Goal: Task Accomplishment & Management: Manage account settings

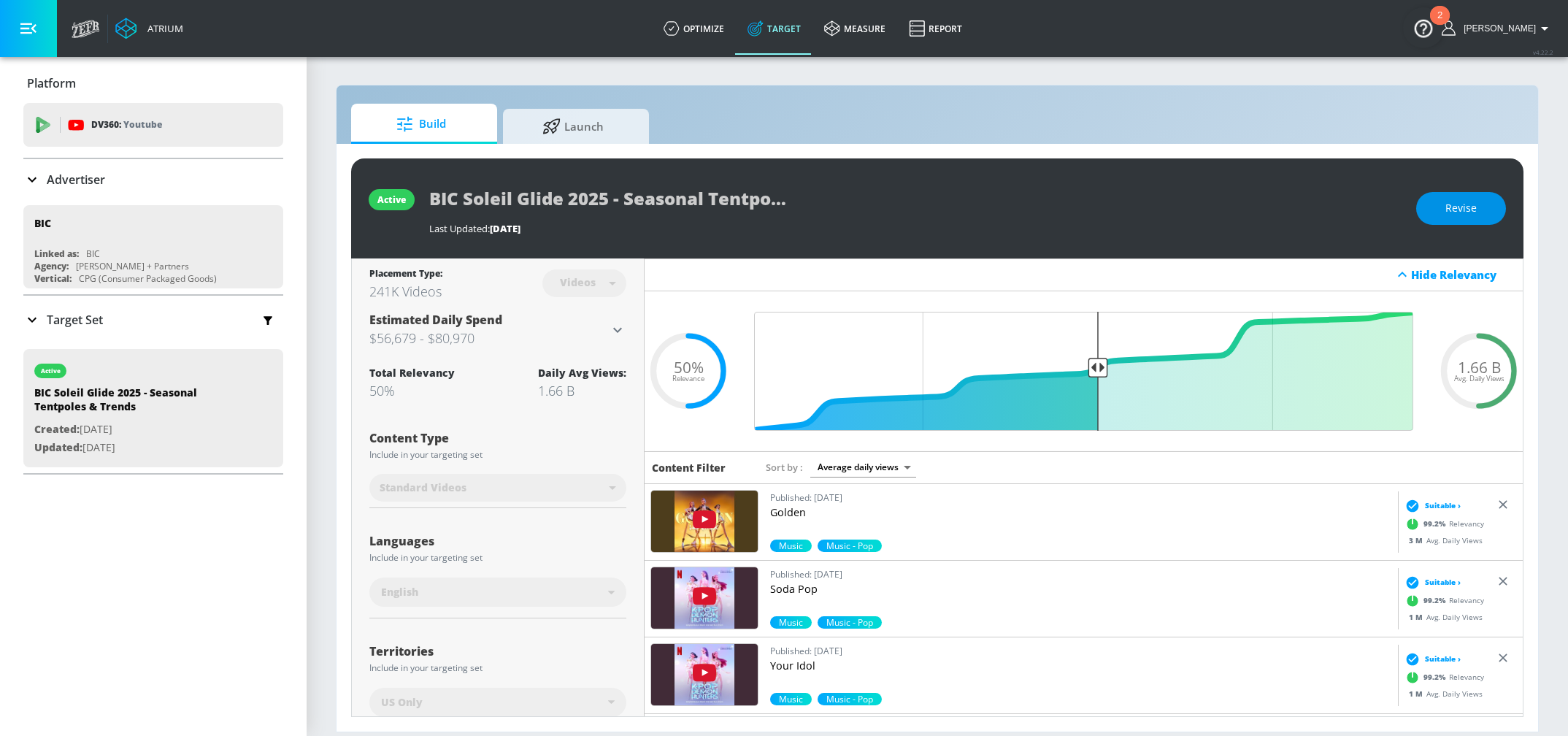
click at [1436, 215] on button "Revise" at bounding box center [1461, 209] width 90 height 33
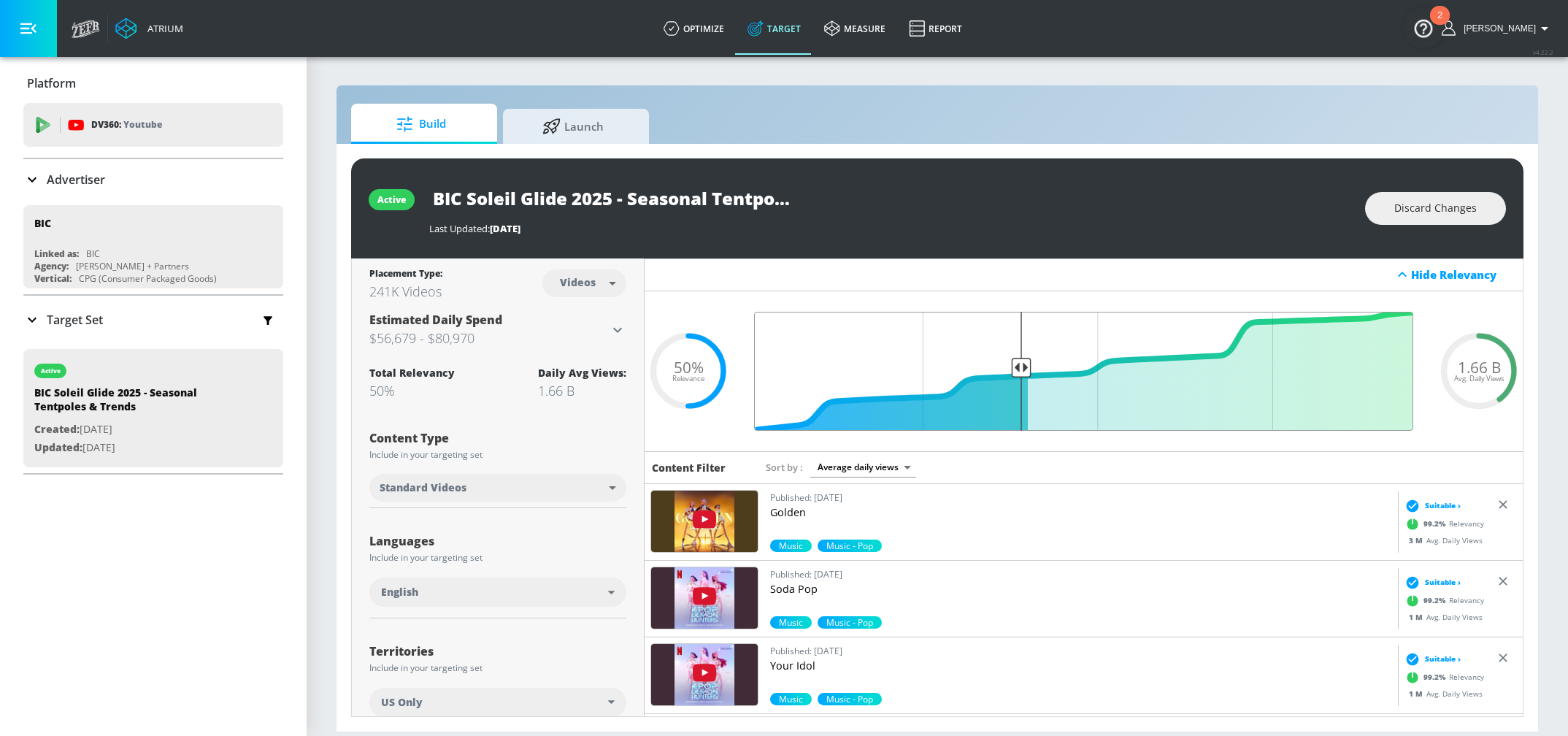
drag, startPoint x: 1095, startPoint y: 355, endPoint x: 1023, endPoint y: 375, distance: 74.7
type input "0.61"
click at [1023, 375] on input "Final Threshold" at bounding box center [1083, 371] width 674 height 119
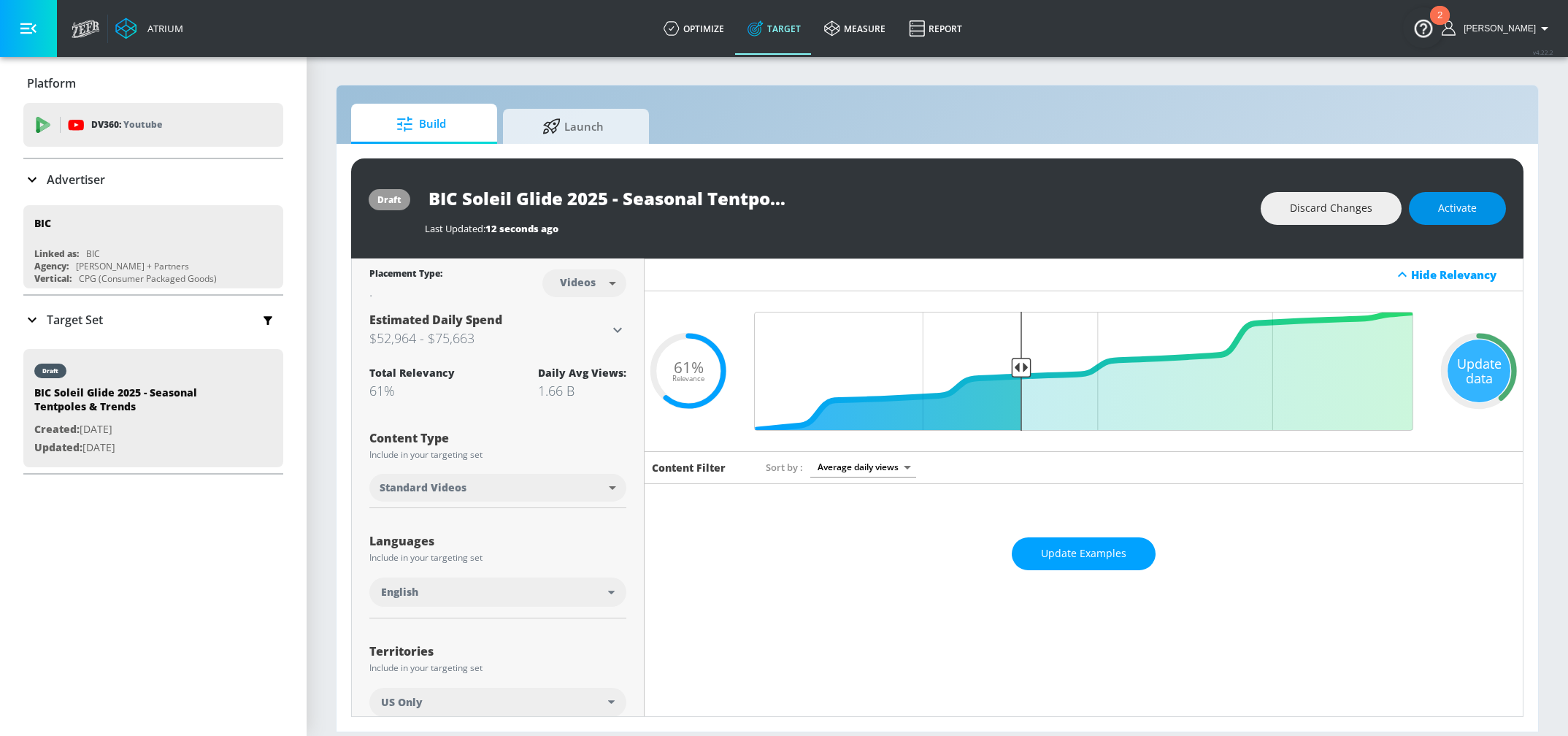
click at [1458, 211] on span "Activate" at bounding box center [1457, 208] width 39 height 18
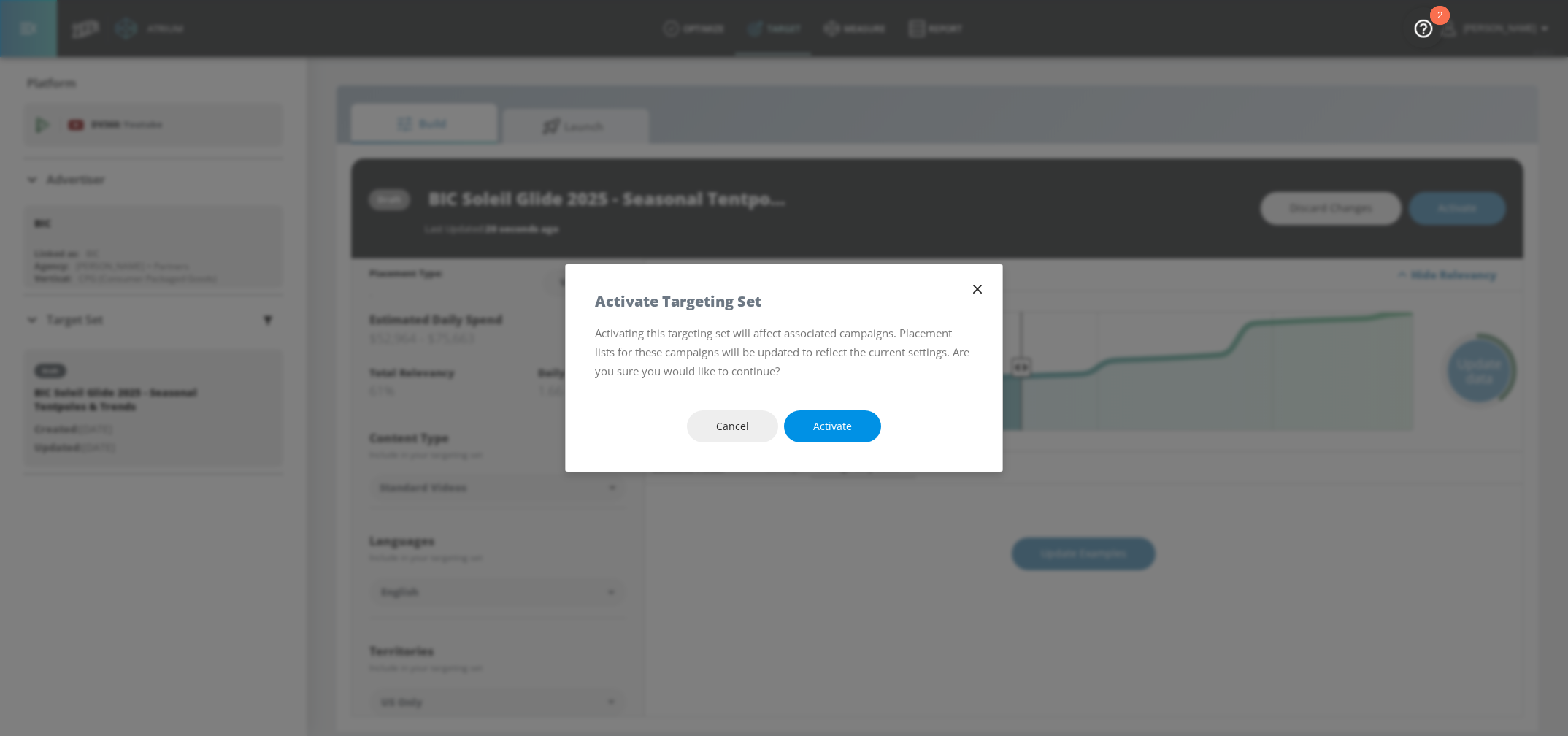
click at [843, 424] on span "Activate" at bounding box center [832, 427] width 39 height 18
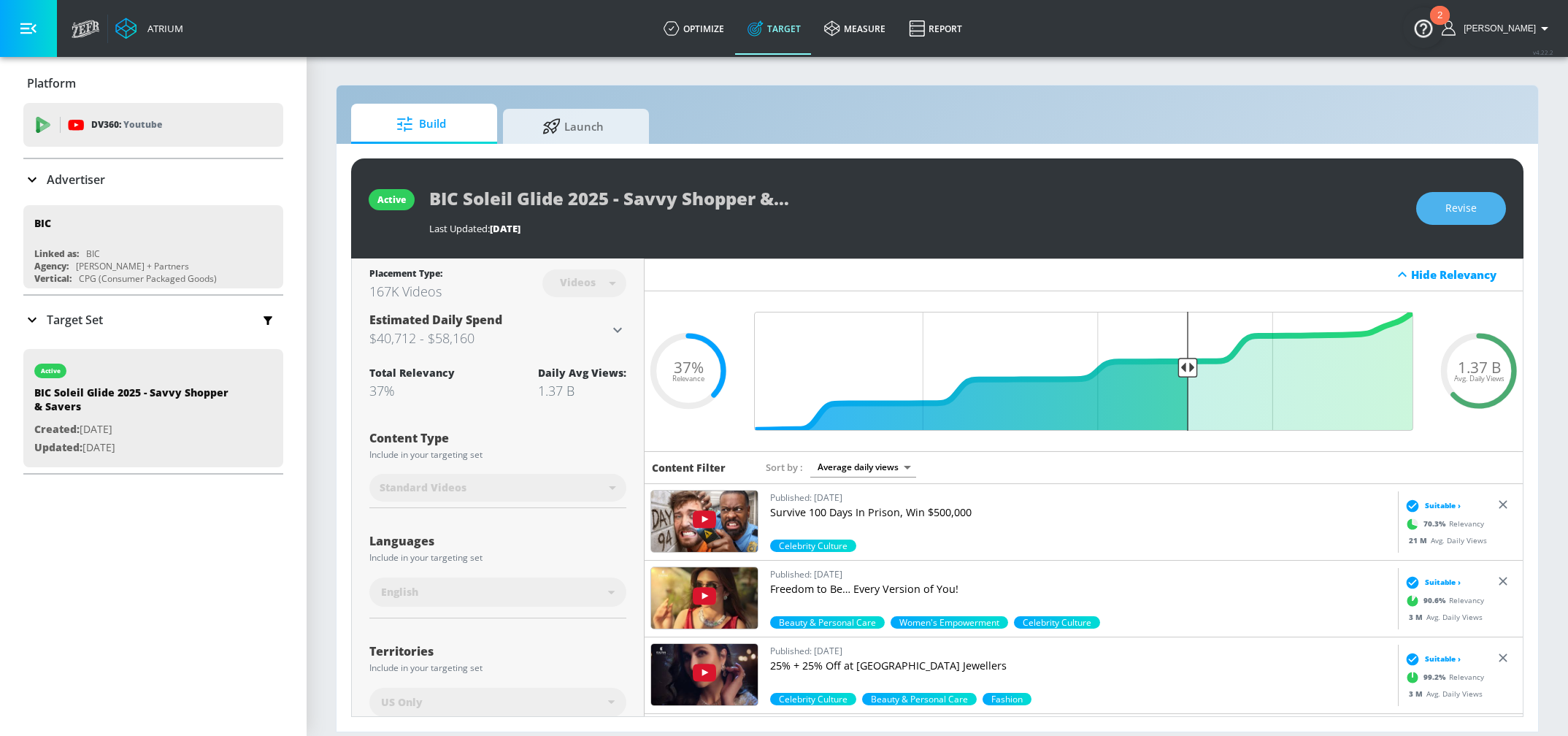
click at [1445, 215] on button "Revise" at bounding box center [1461, 209] width 90 height 33
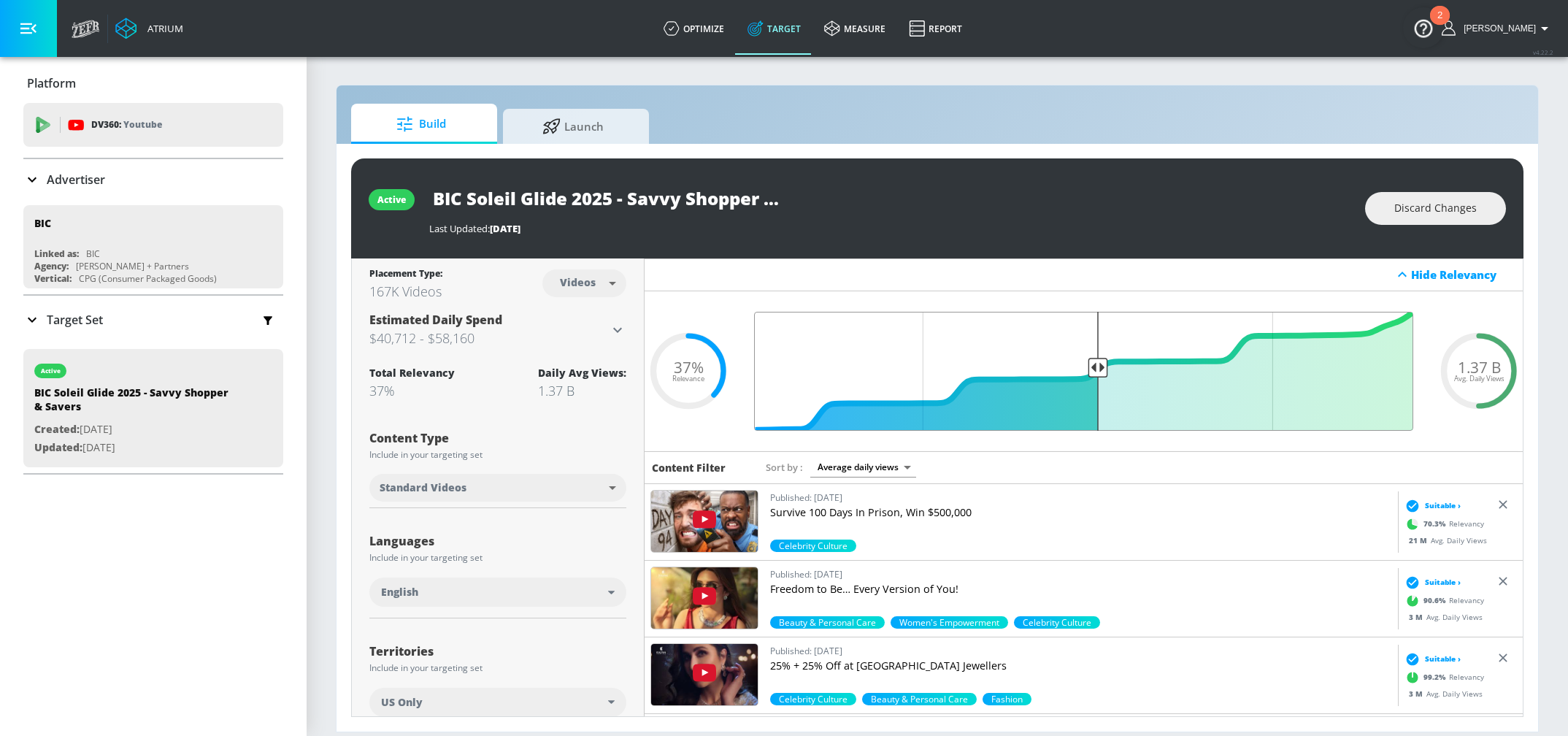
drag, startPoint x: 1187, startPoint y: 361, endPoint x: 1098, endPoint y: 403, distance: 98.4
click at [1098, 403] on input "Final Threshold" at bounding box center [1083, 371] width 674 height 119
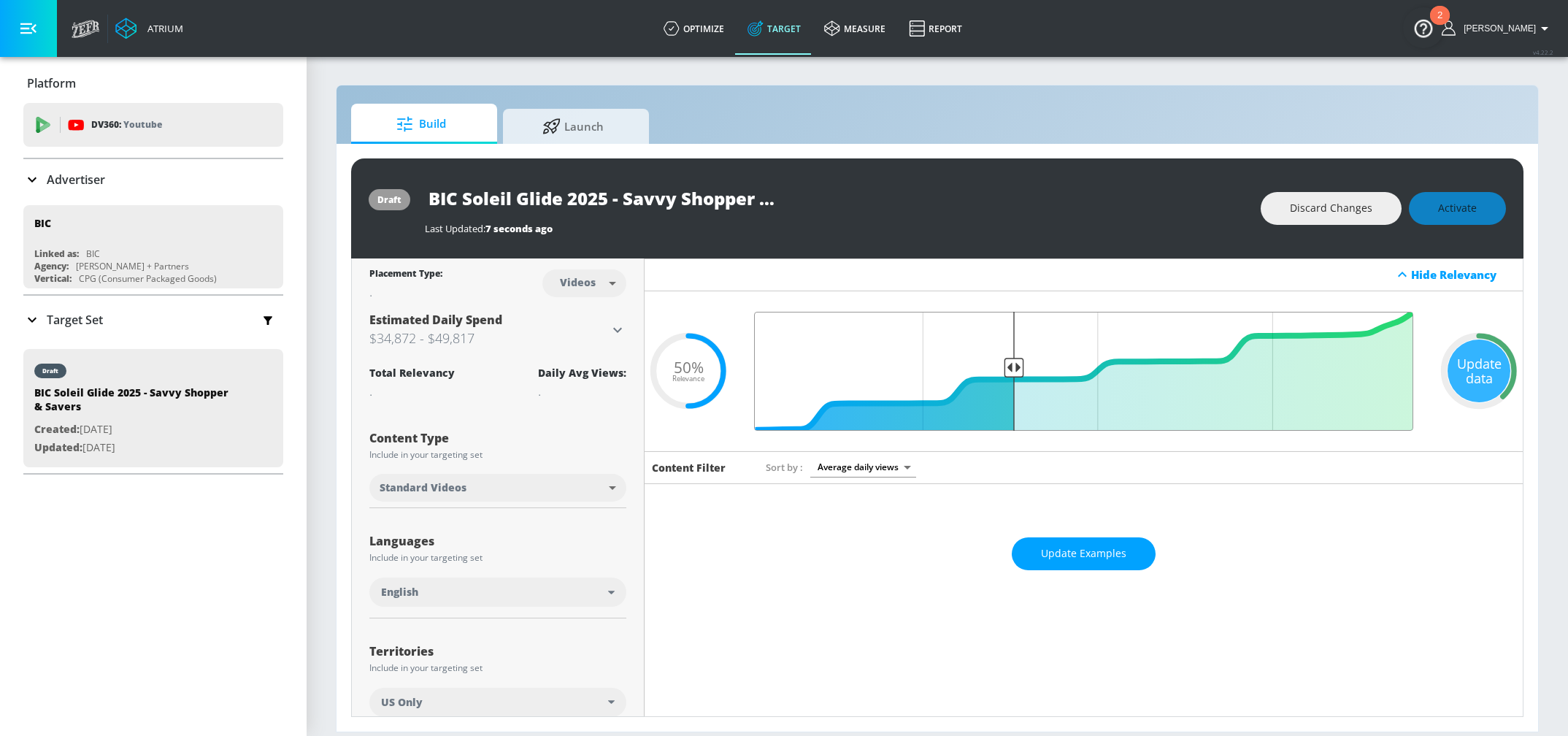
drag, startPoint x: 1097, startPoint y: 371, endPoint x: 1016, endPoint y: 375, distance: 81.1
click at [1016, 375] on input "Final Threshold" at bounding box center [1083, 371] width 674 height 119
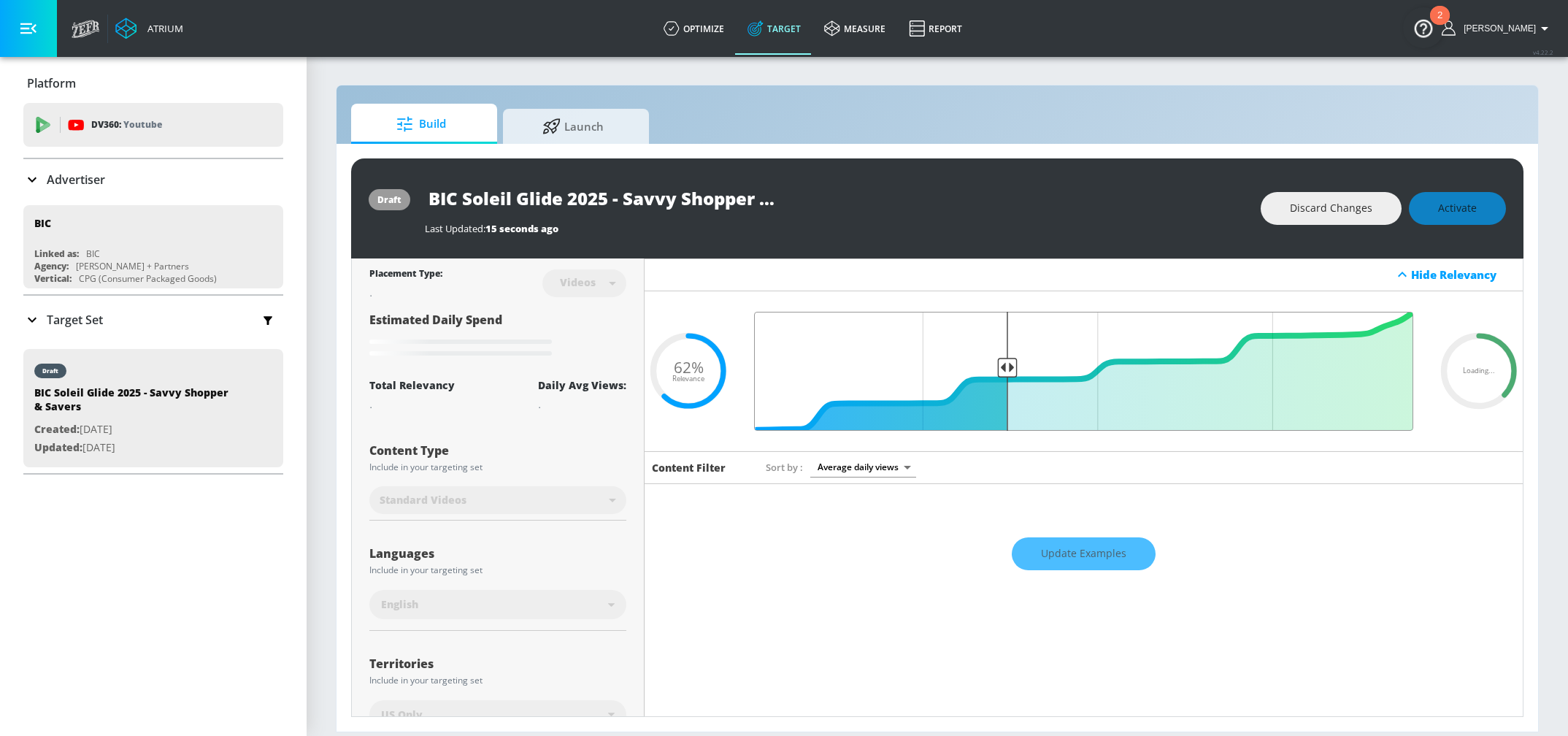
drag, startPoint x: 1016, startPoint y: 375, endPoint x: 1006, endPoint y: 376, distance: 10.0
click at [1006, 376] on input "Final Threshold" at bounding box center [1083, 371] width 674 height 119
drag, startPoint x: 1007, startPoint y: 373, endPoint x: 997, endPoint y: 373, distance: 10.0
click at [997, 373] on input "Final Threshold" at bounding box center [1083, 371] width 674 height 119
drag, startPoint x: 998, startPoint y: 371, endPoint x: 1006, endPoint y: 371, distance: 8.0
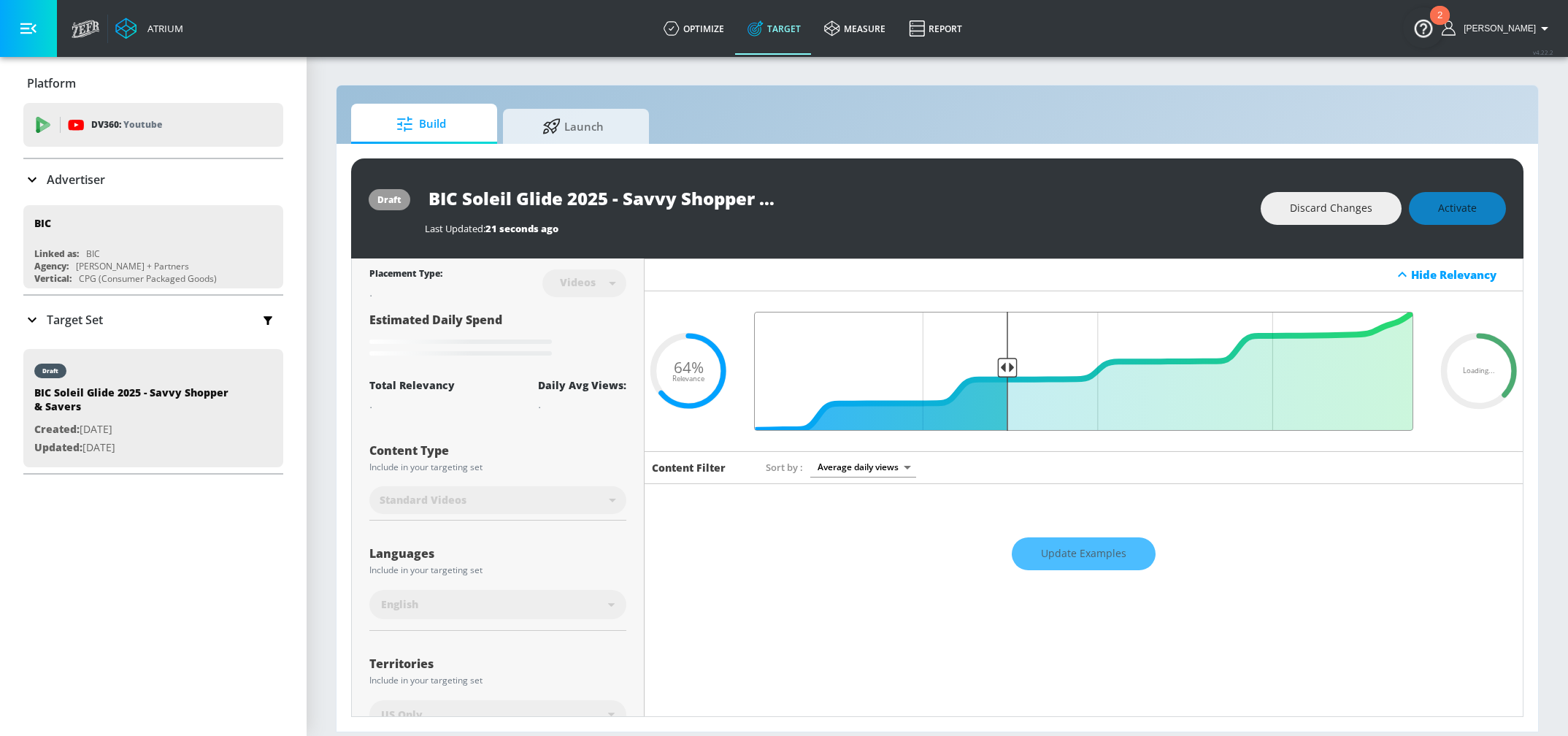
click at [1006, 371] on input "Final Threshold" at bounding box center [1083, 371] width 674 height 119
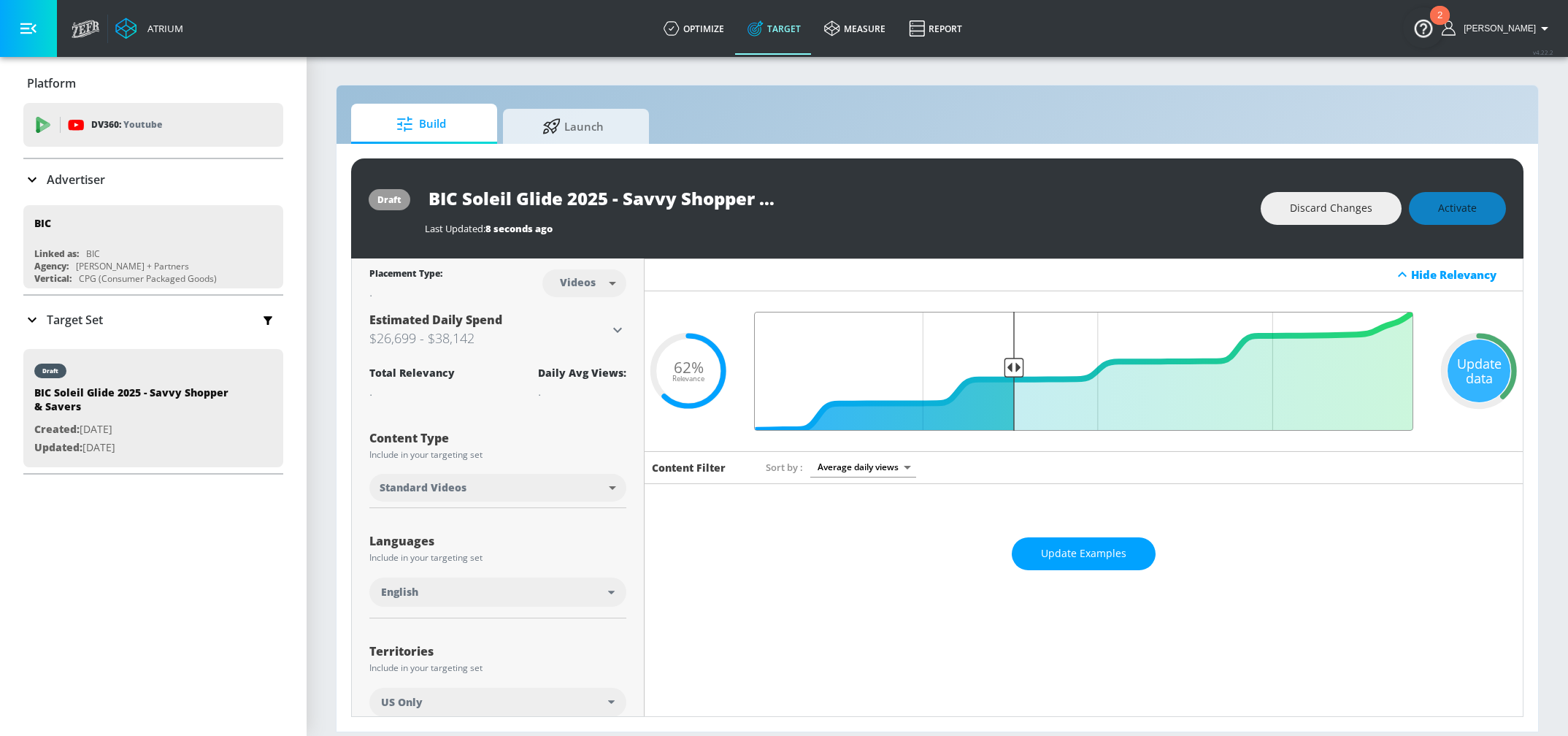
click at [1014, 369] on input "Final Threshold" at bounding box center [1083, 371] width 674 height 119
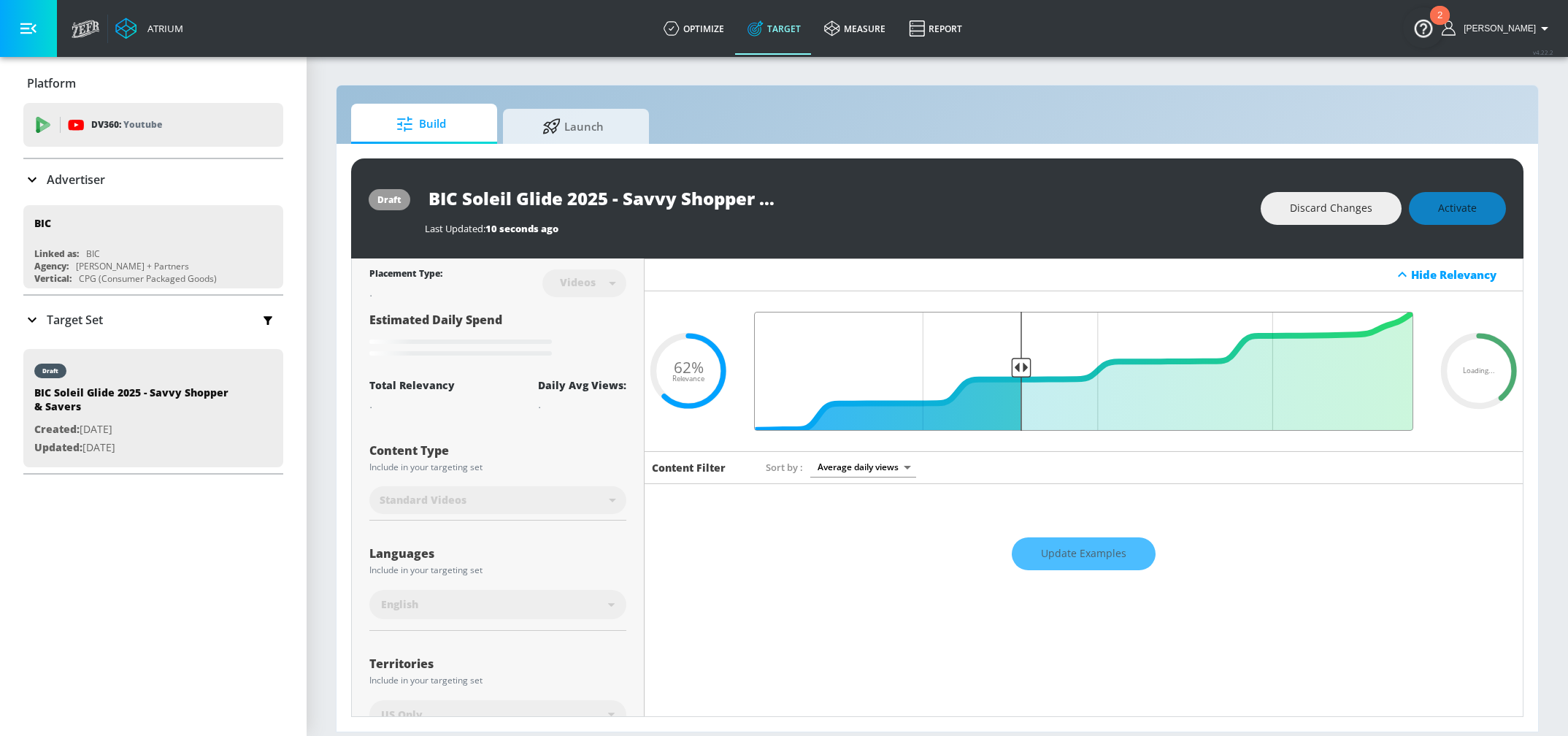
click at [1019, 369] on input "Final Threshold" at bounding box center [1083, 371] width 674 height 119
drag, startPoint x: 1019, startPoint y: 369, endPoint x: 1028, endPoint y: 370, distance: 9.1
click at [1028, 370] on input "Final Threshold" at bounding box center [1083, 371] width 674 height 119
type input "0.62"
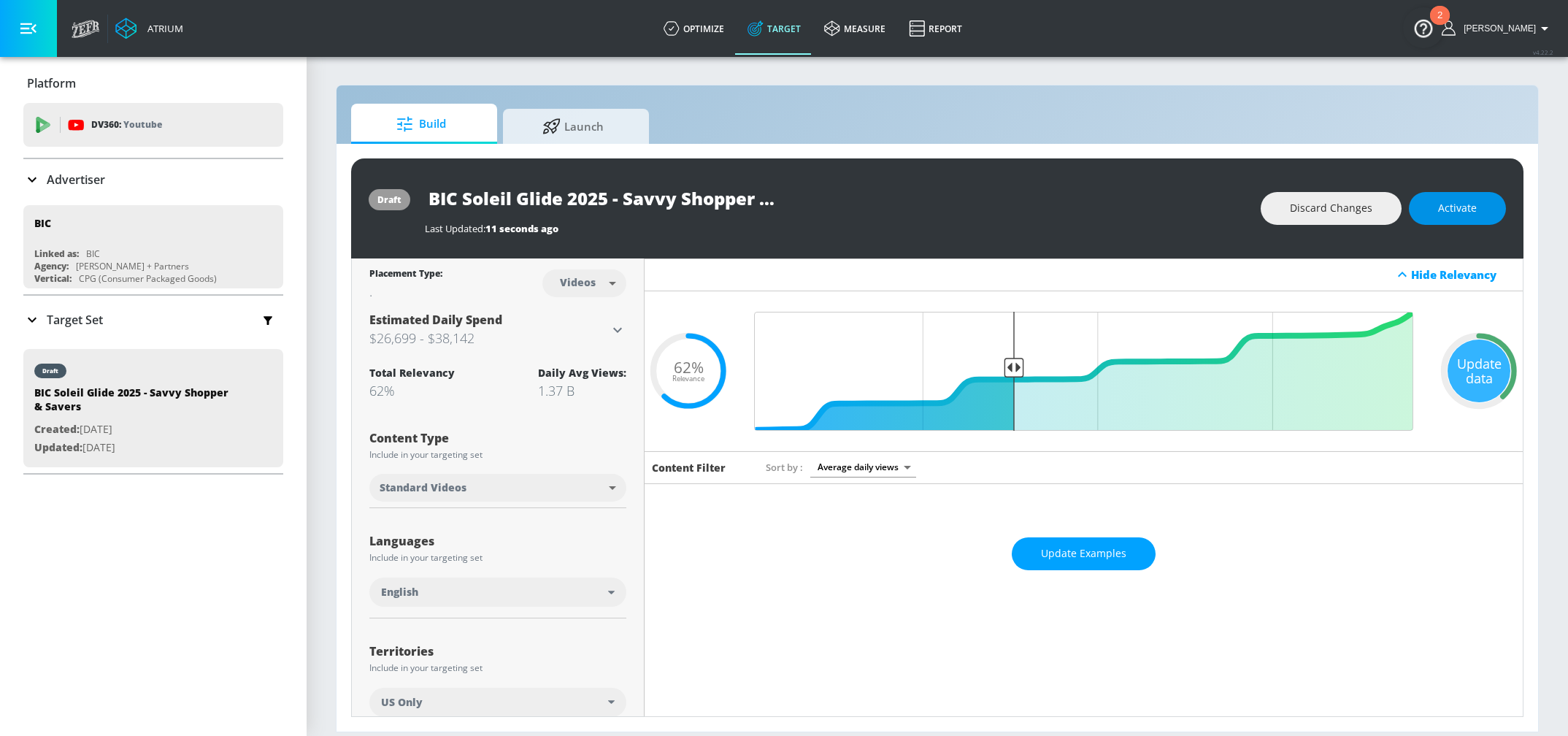
click at [1469, 208] on span "Activate" at bounding box center [1457, 208] width 39 height 18
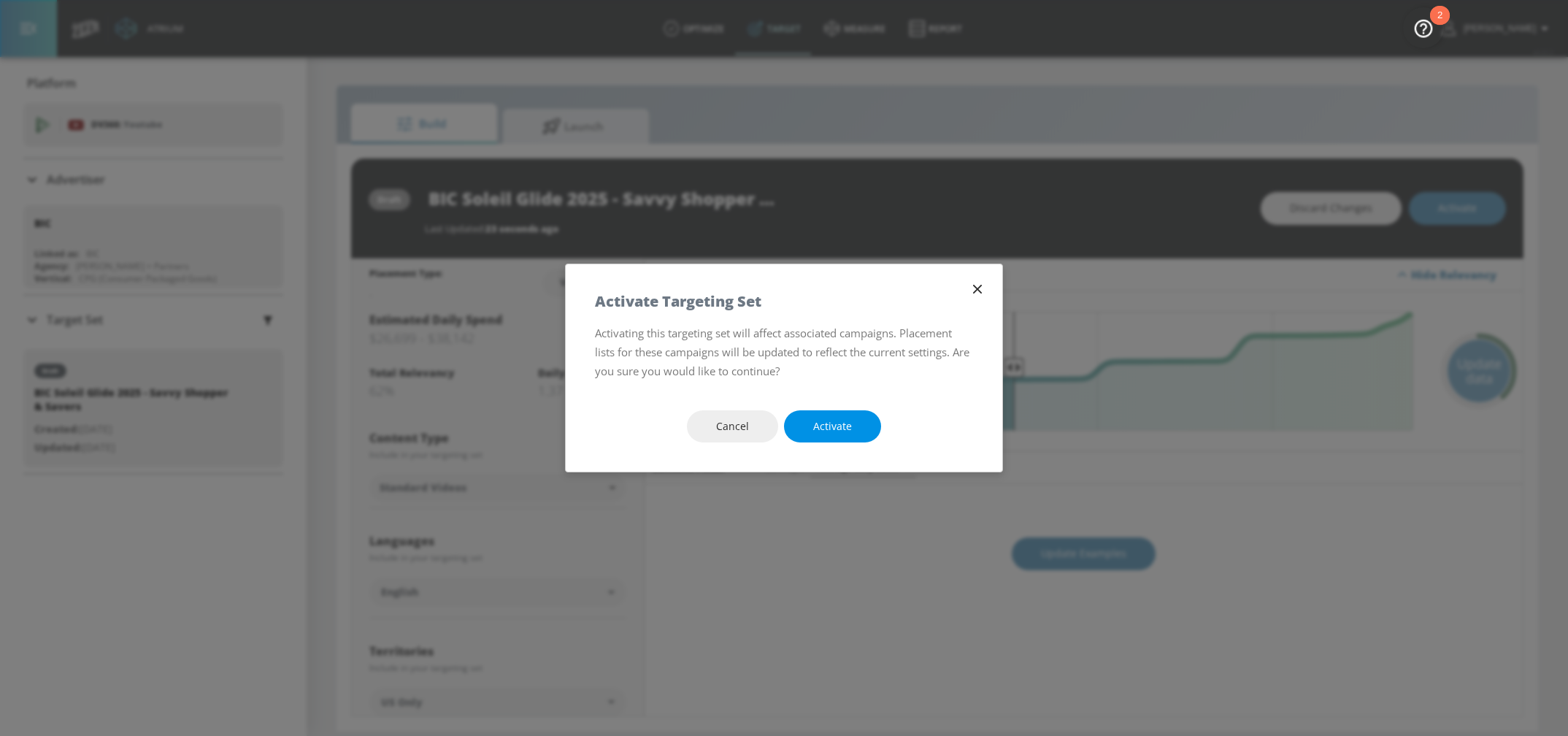
click at [823, 418] on span "Activate" at bounding box center [832, 427] width 39 height 18
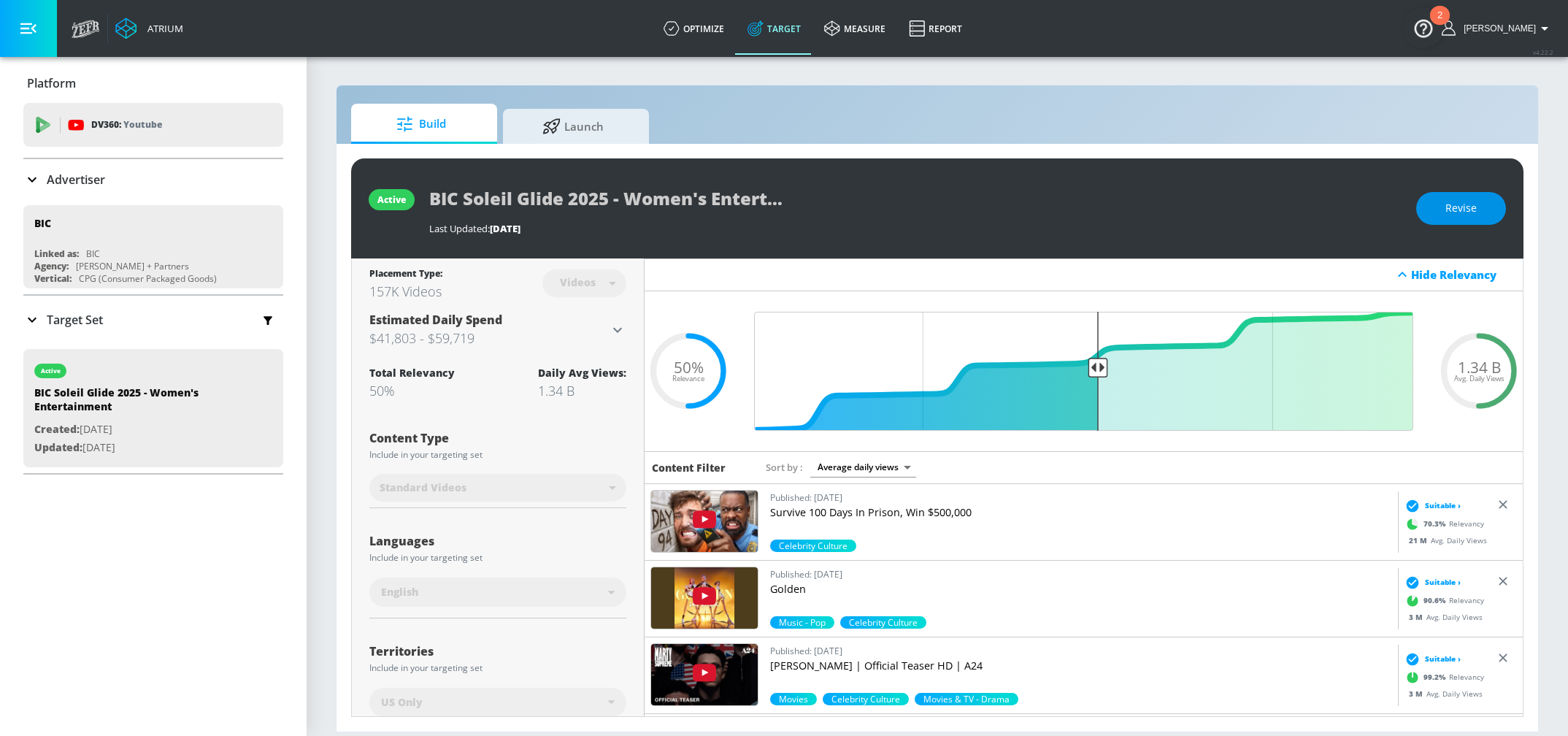
click at [1465, 201] on span "Revise" at bounding box center [1461, 208] width 31 height 18
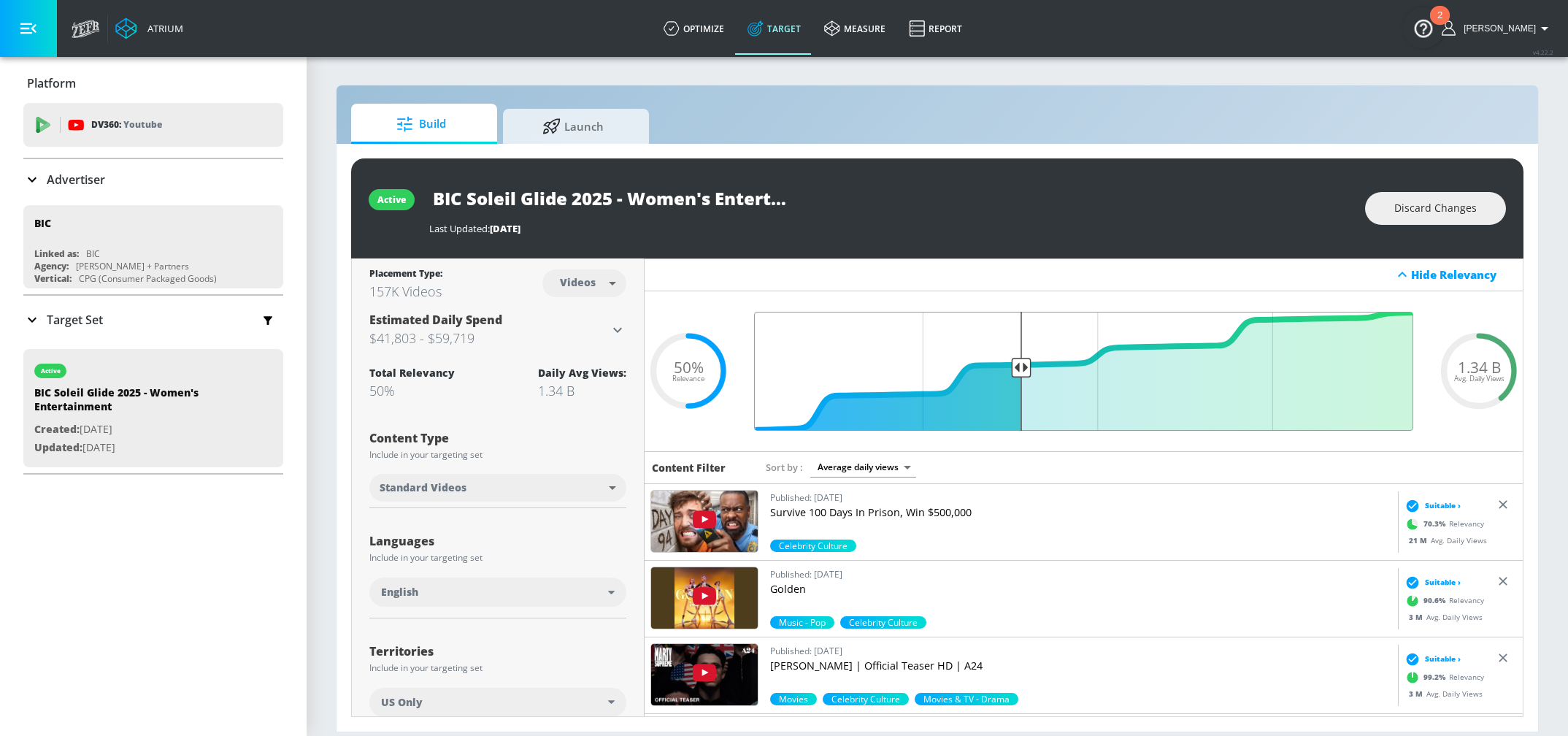
drag, startPoint x: 1096, startPoint y: 370, endPoint x: 1019, endPoint y: 373, distance: 77.1
type input "0.61"
click at [1019, 373] on input "Final Threshold" at bounding box center [1083, 371] width 674 height 119
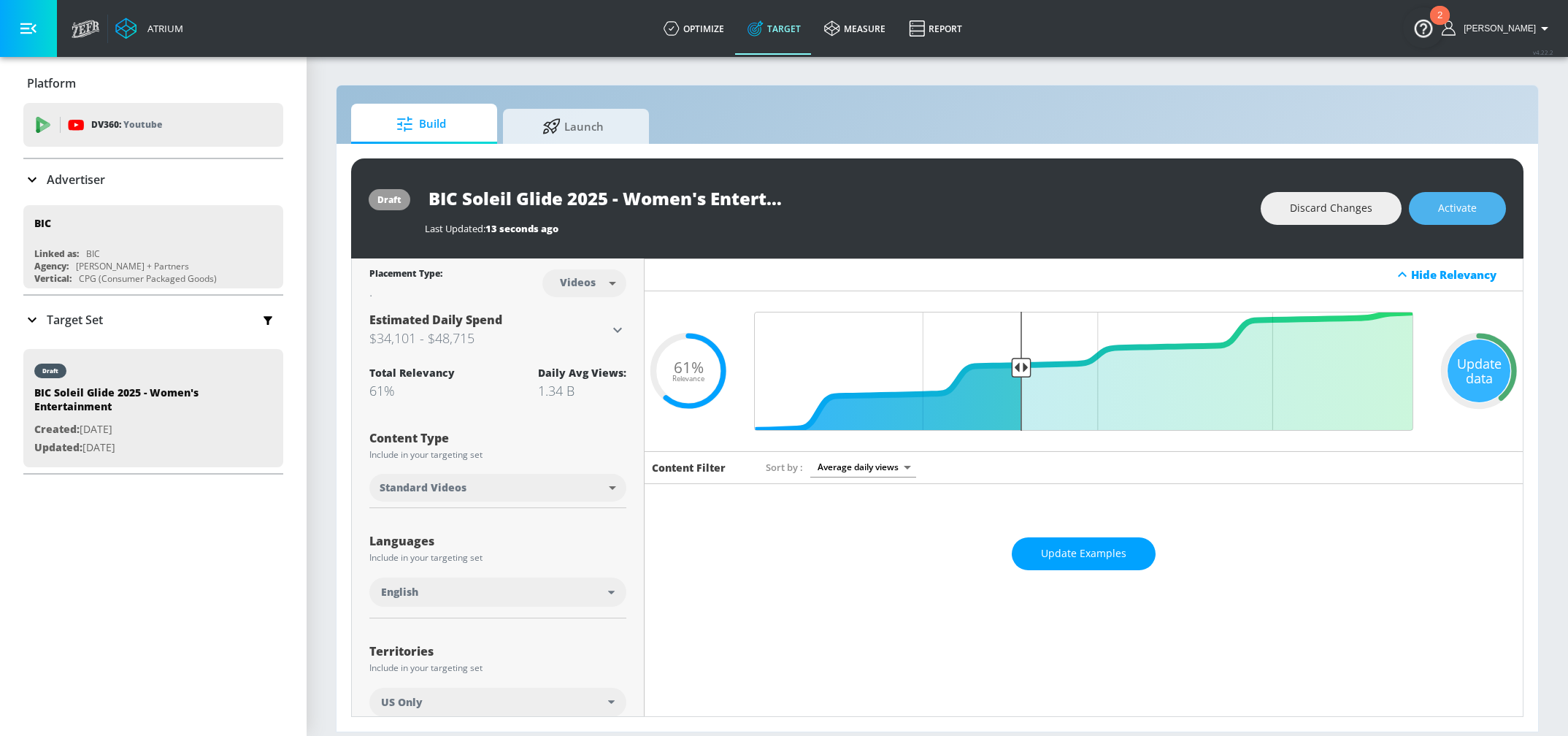
click at [1468, 211] on span "Activate" at bounding box center [1457, 208] width 39 height 18
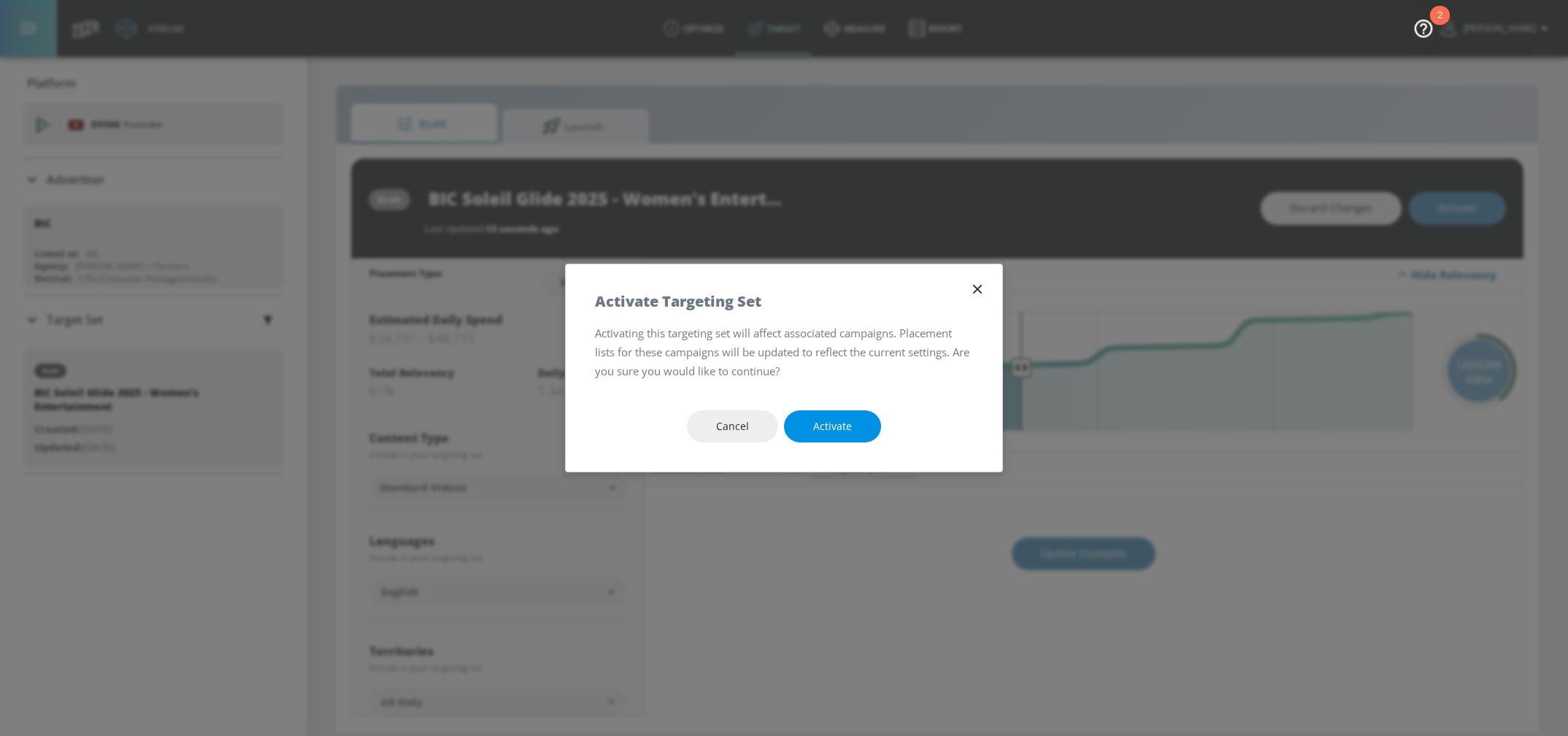
click at [839, 419] on span "Activate" at bounding box center [832, 427] width 39 height 18
